Goal: Navigation & Orientation: Understand site structure

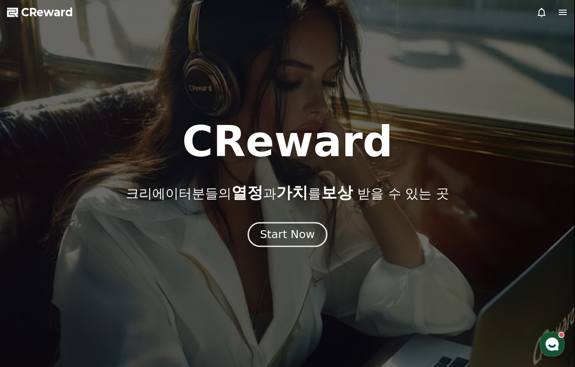
drag, startPoint x: 0, startPoint y: 0, endPoint x: 299, endPoint y: 238, distance: 381.9
click at [299, 238] on div "Start Now" at bounding box center [287, 234] width 55 height 15
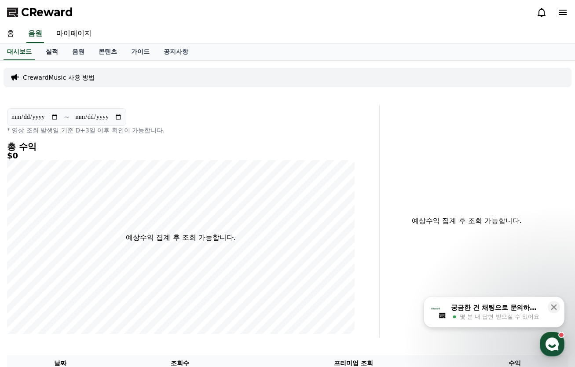
click at [56, 54] on link "실적" at bounding box center [52, 52] width 26 height 17
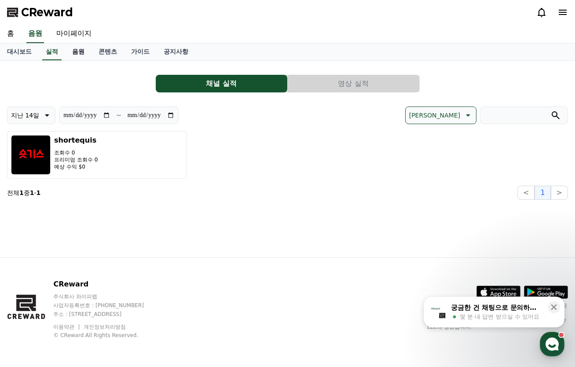
click at [76, 55] on link "음원" at bounding box center [78, 52] width 26 height 17
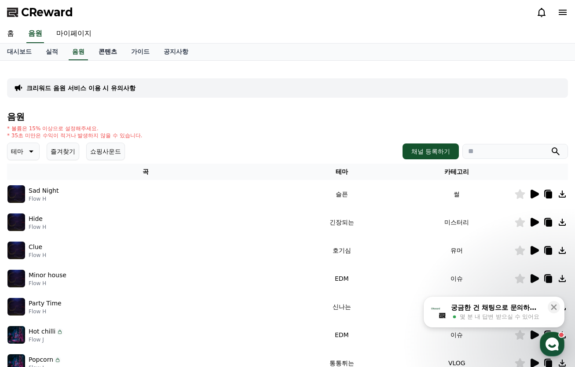
click at [103, 53] on link "콘텐츠" at bounding box center [107, 52] width 33 height 17
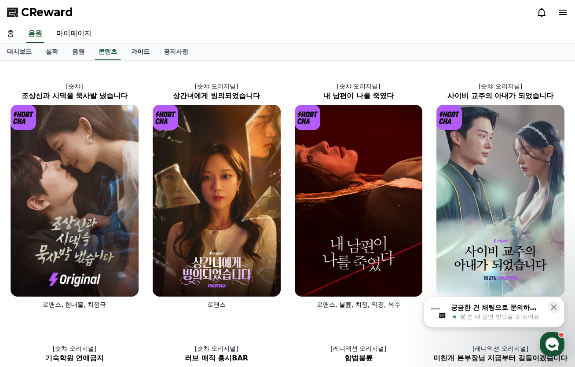
click at [142, 51] on link "가이드" at bounding box center [140, 52] width 33 height 17
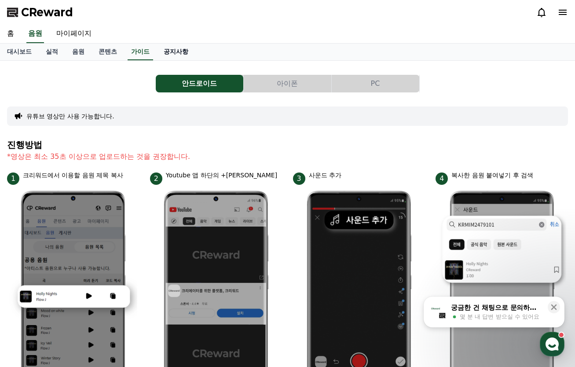
click at [171, 50] on link "공지사항" at bounding box center [176, 52] width 39 height 17
